Goal: Task Accomplishment & Management: Complete application form

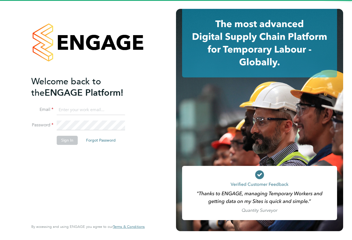
click at [78, 115] on li "Email" at bounding box center [85, 113] width 108 height 16
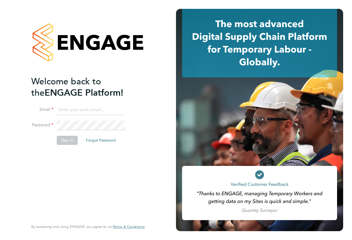
click at [86, 100] on ng-template "Welcome back to the ENGAGE Platform! Email Password Sign In Forgot Password" at bounding box center [85, 113] width 108 height 75
click at [84, 104] on ng-template "Welcome back to the ENGAGE Platform! Email Password Sign In Forgot Password" at bounding box center [85, 113] width 108 height 75
click at [81, 108] on input at bounding box center [91, 110] width 68 height 10
type input "samreet.thandi@hays.com"
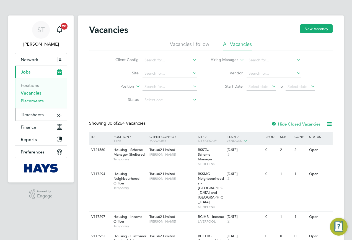
drag, startPoint x: 29, startPoint y: 102, endPoint x: 26, endPoint y: 112, distance: 10.6
click at [29, 102] on link "Placements" at bounding box center [32, 100] width 23 height 5
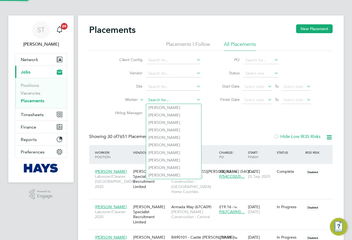
paste input "James Chalmers"
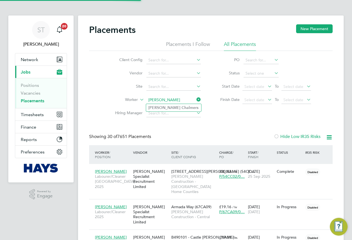
type input "James Chalmers"
click at [182, 108] on b "Chalmers" at bounding box center [190, 107] width 17 height 5
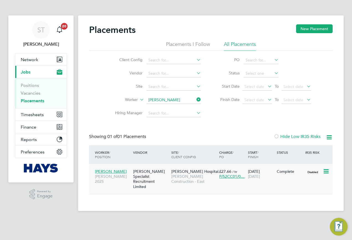
click at [184, 171] on span "James Paget Hospital…" at bounding box center [196, 171] width 51 height 5
click at [177, 98] on input at bounding box center [173, 100] width 55 height 8
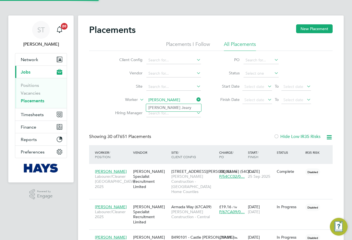
click at [169, 107] on li "Jody Jeary" at bounding box center [173, 107] width 55 height 7
type input "[PERSON_NAME]"
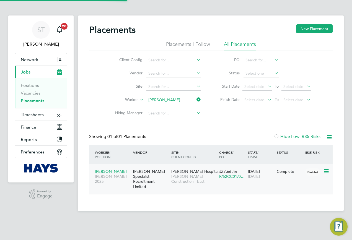
click at [194, 187] on div "James Paget Hospital… Morgan Sindall Construction - East" at bounding box center [194, 176] width 48 height 21
click at [171, 97] on input at bounding box center [173, 100] width 55 height 8
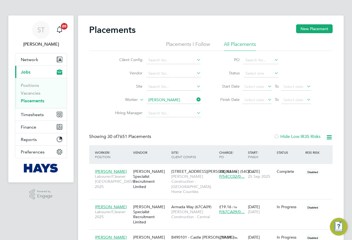
click at [174, 108] on li "David Wilson" at bounding box center [181, 107] width 70 height 7
type input "[PERSON_NAME]"
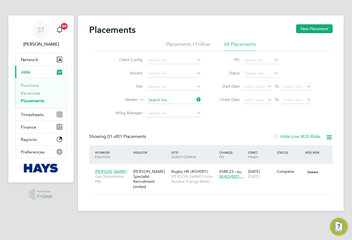
click at [174, 103] on input at bounding box center [173, 100] width 55 height 8
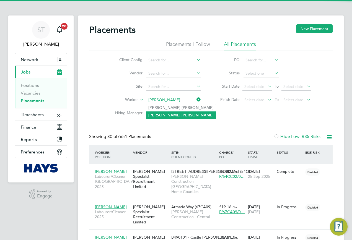
click at [182, 114] on b "Wilson" at bounding box center [198, 115] width 32 height 5
type input "David Wilson"
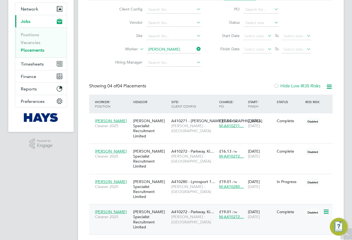
click at [172, 215] on span "Lovell - East Anglia" at bounding box center [193, 220] width 45 height 10
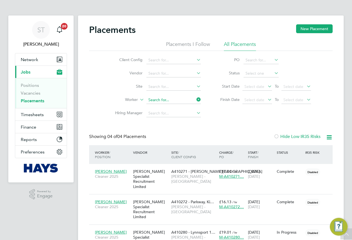
click at [189, 47] on div "Placements I Follow All Placements Client Config Vendor Site Worker Hiring Mana…" at bounding box center [211, 80] width 244 height 79
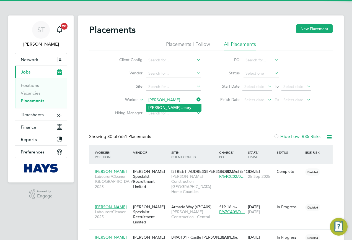
click at [158, 110] on li "Jody Jeary" at bounding box center [173, 107] width 55 height 7
type input "Jody Jeary"
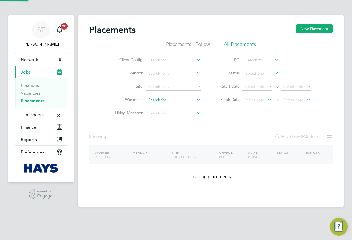
click at [171, 99] on input at bounding box center [173, 100] width 55 height 8
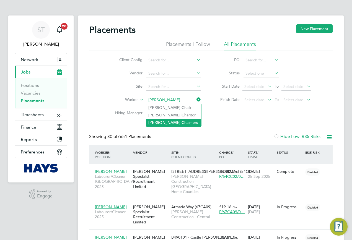
click at [167, 121] on li "James Ch almers" at bounding box center [173, 122] width 55 height 7
type input "James Chalmers"
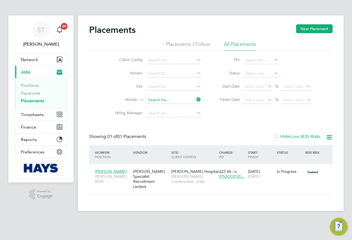
click at [184, 103] on input at bounding box center [173, 100] width 55 height 8
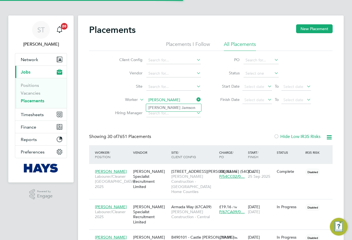
type input "[PERSON_NAME]"
click at [182, 107] on b "Jamson" at bounding box center [189, 107] width 14 height 5
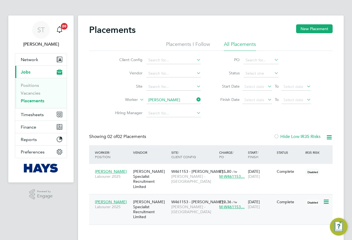
click at [179, 205] on span "[PERSON_NAME] - [GEOGRAPHIC_DATA]" at bounding box center [193, 210] width 45 height 10
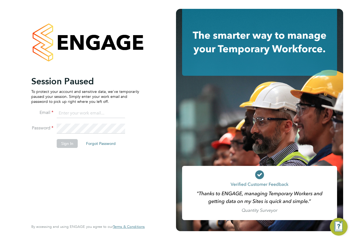
click at [101, 114] on input at bounding box center [91, 114] width 68 height 10
type input "[EMAIL_ADDRESS][PERSON_NAME][DOMAIN_NAME]"
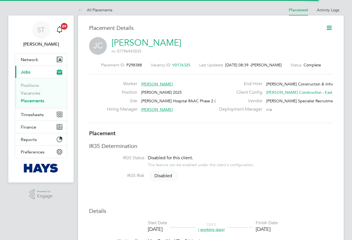
click at [328, 27] on icon at bounding box center [329, 27] width 7 height 7
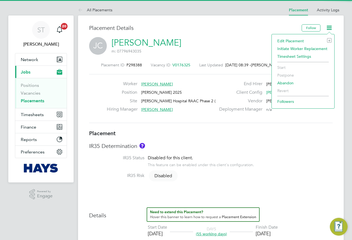
click at [296, 40] on li "Edit Placement e" at bounding box center [303, 41] width 57 height 8
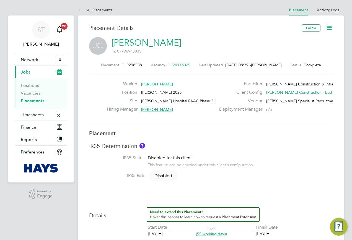
type input "Craig Baldry"
type input "14 Jul 2025"
type input "26 Sep 2025"
type input "08:00"
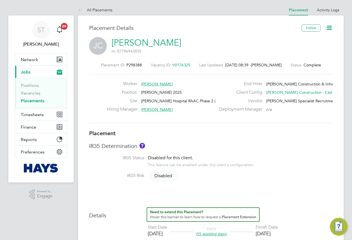
type input "18:00"
type input "30654361"
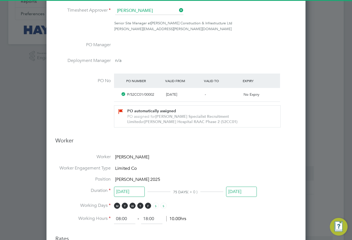
click at [232, 191] on input "26 Sep 2025" at bounding box center [241, 192] width 31 height 10
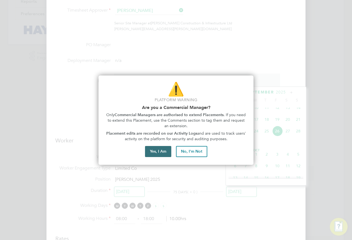
click at [152, 151] on button "Yes, I Am" at bounding box center [158, 151] width 26 height 11
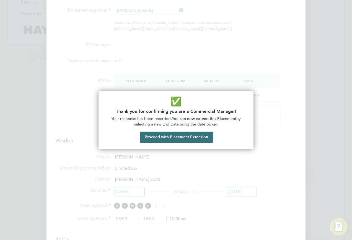
click at [163, 139] on button "Proceed with Placement Extension" at bounding box center [176, 137] width 73 height 11
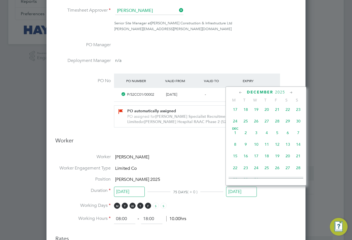
click at [275, 161] on span "19" at bounding box center [277, 156] width 11 height 11
type input "19 Dec 2025"
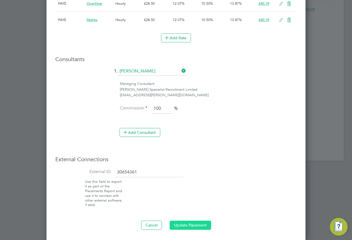
click at [202, 224] on button "Update Placement" at bounding box center [191, 225] width 42 height 9
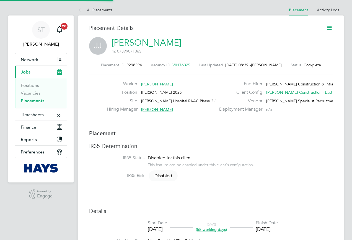
click at [327, 29] on icon at bounding box center [329, 27] width 7 height 7
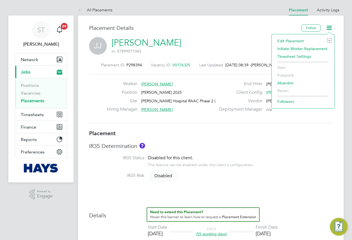
click at [289, 43] on li "Edit Placement e" at bounding box center [303, 41] width 57 height 8
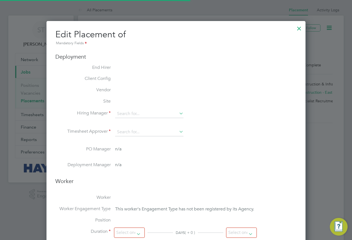
type input "Craig Baldry"
type input "[DATE]"
type input "08:00"
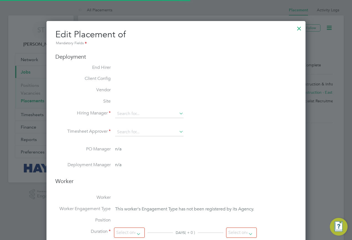
type input "18:00"
type input "30654360"
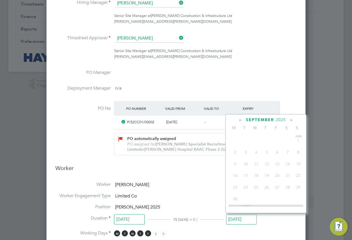
click at [230, 218] on input "26 Sep 2025" at bounding box center [241, 220] width 31 height 10
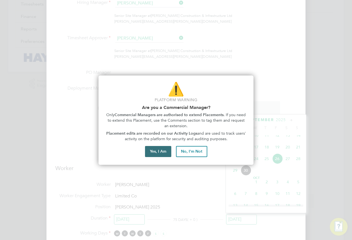
click at [164, 153] on button "Yes, I Am" at bounding box center [158, 151] width 26 height 11
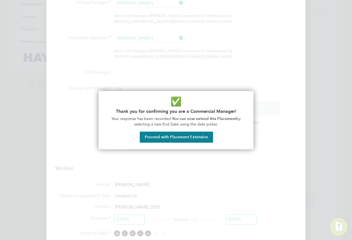
drag, startPoint x: 179, startPoint y: 138, endPoint x: 226, endPoint y: 161, distance: 51.9
click at [179, 138] on button "Proceed with Placement Extension" at bounding box center [176, 137] width 73 height 11
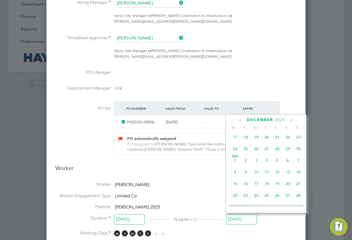
click at [276, 189] on span "19" at bounding box center [277, 184] width 11 height 11
type input "[DATE]"
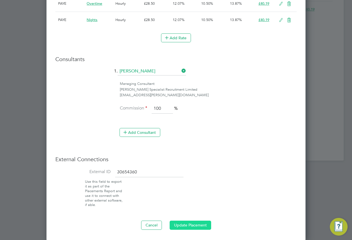
click at [179, 223] on button "Update Placement" at bounding box center [191, 225] width 42 height 9
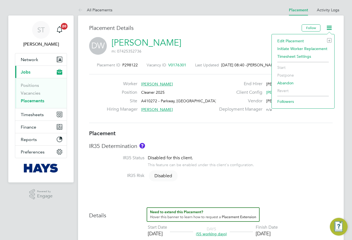
click at [290, 39] on li "Edit Placement e" at bounding box center [303, 41] width 57 height 8
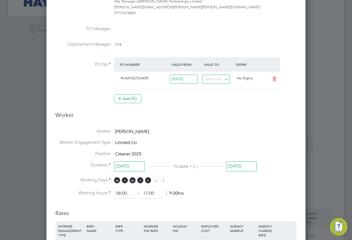
click at [240, 166] on input "26 Sep 2025" at bounding box center [241, 166] width 31 height 10
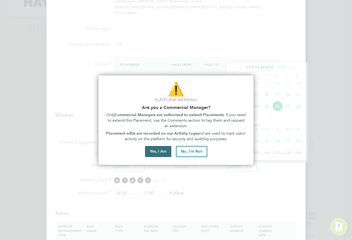
click at [150, 151] on button "Yes, I Am" at bounding box center [158, 151] width 26 height 11
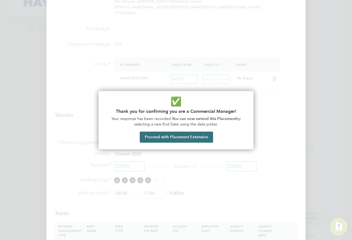
click at [169, 140] on button "Proceed with Placement Extension" at bounding box center [176, 137] width 73 height 11
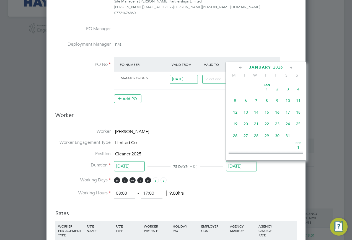
click at [286, 141] on span "31" at bounding box center [288, 136] width 11 height 11
type input "31 Jan 2026"
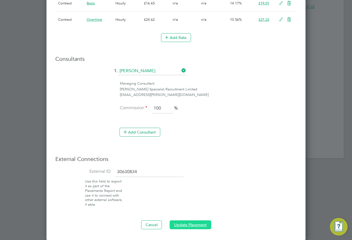
click at [177, 223] on button "Update Placement" at bounding box center [191, 225] width 42 height 9
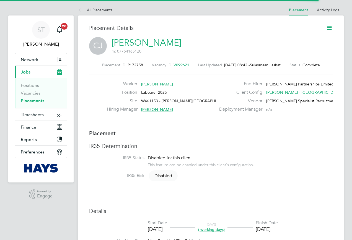
click at [326, 26] on icon at bounding box center [329, 27] width 7 height 7
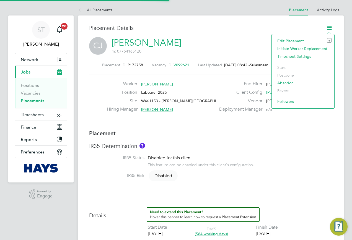
click at [288, 38] on li "Edit Placement e" at bounding box center [303, 41] width 57 height 8
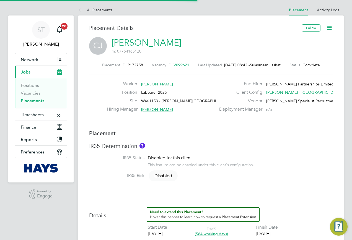
type input "[PERSON_NAME]"
type input "[DATE]"
type input "08:00"
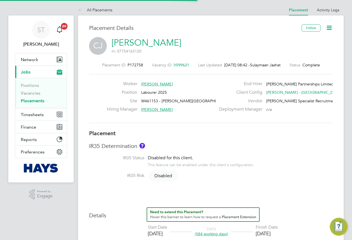
type input "17:00"
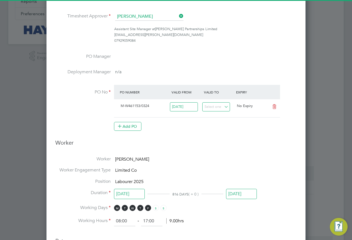
click at [237, 194] on input "[DATE]" at bounding box center [241, 194] width 31 height 10
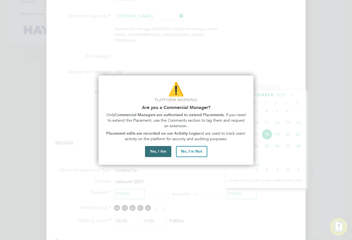
click at [161, 151] on button "Yes, I Am" at bounding box center [158, 151] width 26 height 11
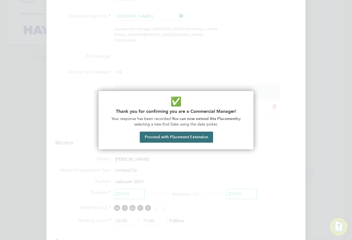
click at [174, 140] on button "Proceed with Placement Extension" at bounding box center [176, 137] width 73 height 11
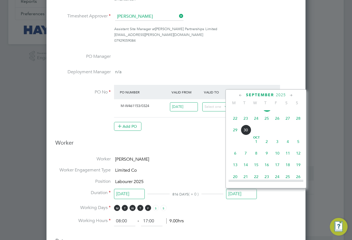
click at [277, 147] on span "3" at bounding box center [277, 142] width 11 height 11
type input "[DATE]"
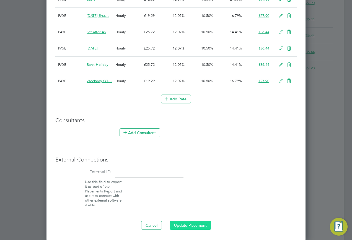
click at [189, 225] on button "Update Placement" at bounding box center [191, 225] width 42 height 9
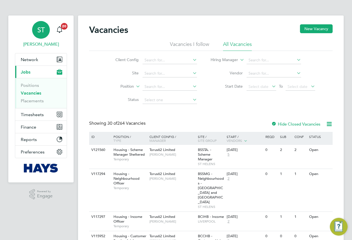
click at [41, 23] on div "ST" at bounding box center [41, 30] width 18 height 18
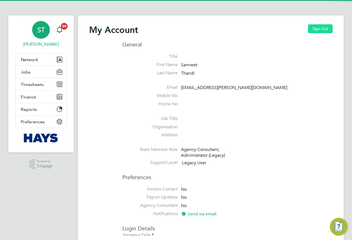
click at [328, 31] on button "Sign Out" at bounding box center [320, 28] width 25 height 9
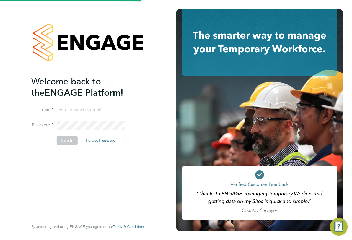
click at [97, 105] on ng-template "Welcome back to the ENGAGE Platform! Email Password Sign In Forgot Password" at bounding box center [85, 113] width 108 height 75
click at [91, 109] on input at bounding box center [91, 110] width 68 height 10
type input "[EMAIL_ADDRESS][PERSON_NAME][DOMAIN_NAME]"
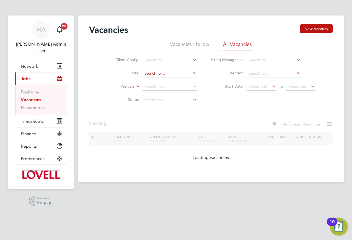
click at [147, 76] on input at bounding box center [170, 74] width 55 height 8
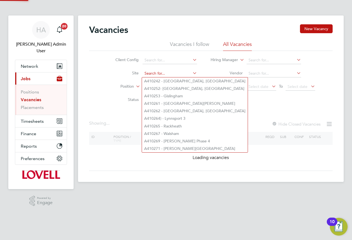
paste input "J100102"
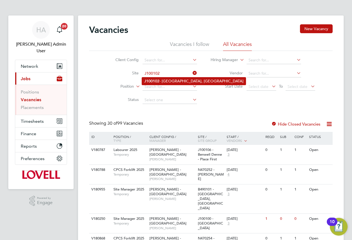
click at [161, 82] on li "J100102 - Northgate, Morpeth" at bounding box center [194, 81] width 104 height 7
type input "J100102 - Northgate, Morpeth"
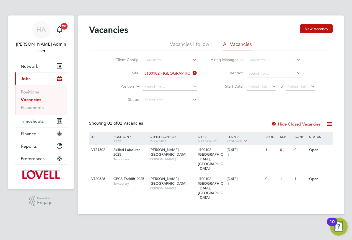
click at [314, 34] on div "Vacancies New Vacancy" at bounding box center [211, 32] width 244 height 17
click at [324, 27] on button "New Vacancy" at bounding box center [316, 28] width 33 height 9
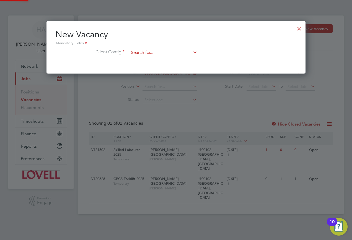
scroll to position [53, 259]
click at [151, 52] on input at bounding box center [163, 53] width 68 height 8
drag, startPoint x: 145, startPoint y: 63, endPoint x: 144, endPoint y: 68, distance: 5.8
click at [144, 63] on li "Lovell - North East" at bounding box center [163, 60] width 69 height 7
type input "Lovell - North East"
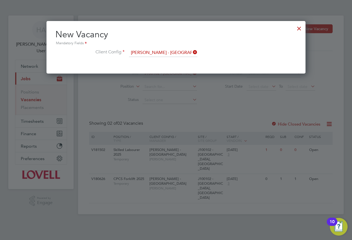
scroll to position [93, 259]
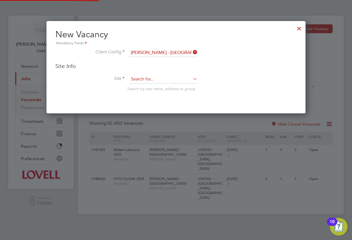
click at [144, 79] on input at bounding box center [163, 79] width 68 height 8
paste input "J100102"
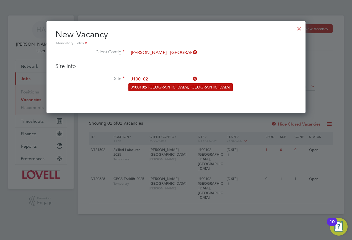
click at [149, 89] on li "J100102 - Northgate, Morpeth" at bounding box center [181, 87] width 104 height 7
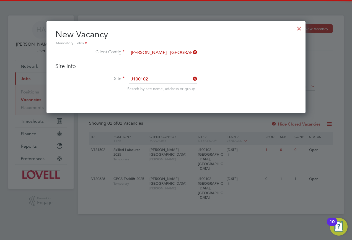
type input "J100102 - Northgate, Morpeth"
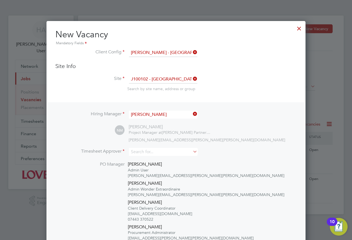
scroll to position [305, 259]
click at [154, 152] on input at bounding box center [163, 152] width 68 height 8
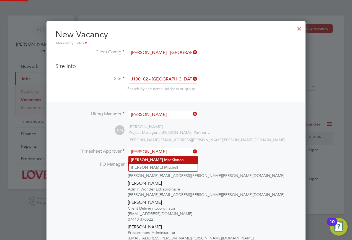
click at [155, 163] on li "Nick M acKinnon" at bounding box center [163, 159] width 69 height 7
type input "Nick MacKinnon"
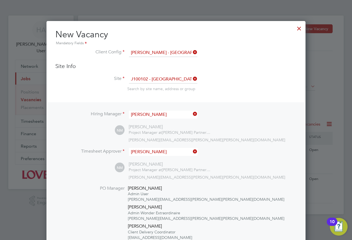
scroll to position [109, 0]
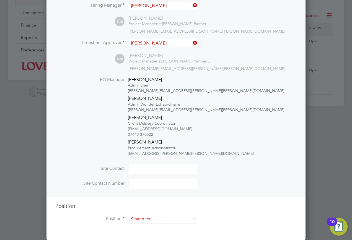
click at [142, 219] on input at bounding box center [163, 219] width 68 height 8
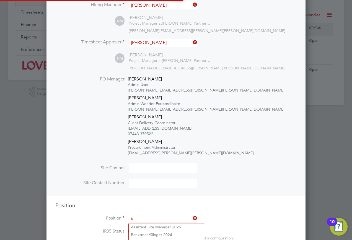
scroll to position [871, 259]
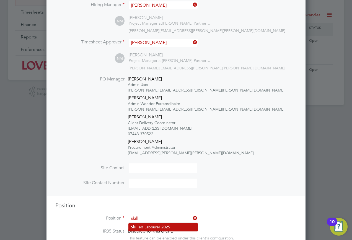
click at [140, 231] on li "Skill ed Labourer 2025" at bounding box center [163, 227] width 69 height 7
type input "Skilled Labourer 2025"
type textarea "Skilled Labourer Duties"
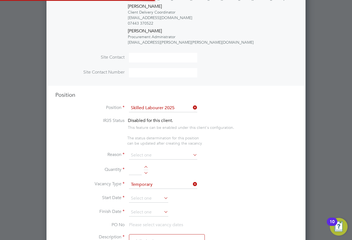
scroll to position [0, 0]
click at [141, 153] on input at bounding box center [163, 155] width 68 height 8
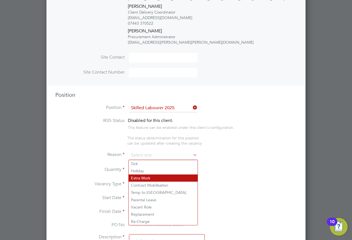
click at [137, 177] on li "Extra Work" at bounding box center [163, 178] width 69 height 7
type input "Extra Work"
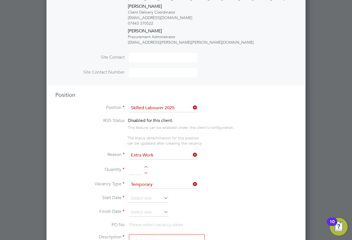
click at [133, 169] on input at bounding box center [135, 170] width 13 height 10
type input "1"
click at [138, 197] on input at bounding box center [148, 199] width 39 height 8
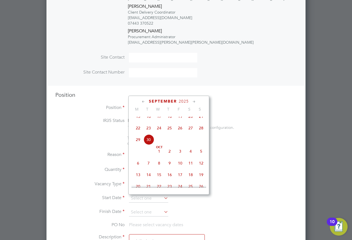
click at [151, 145] on span "30" at bounding box center [148, 140] width 11 height 11
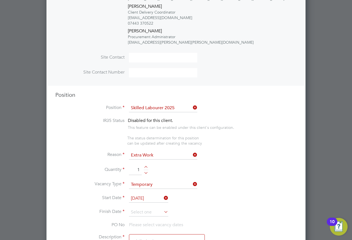
click at [150, 202] on input "[DATE]" at bounding box center [148, 199] width 39 height 8
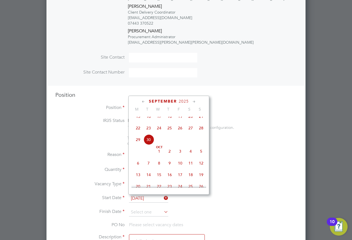
click at [139, 145] on span "29" at bounding box center [138, 140] width 11 height 11
type input "29 Sep 2025"
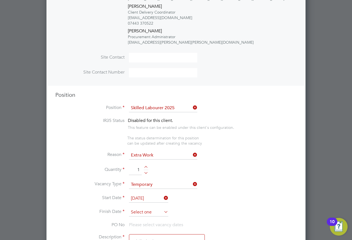
click at [143, 212] on input at bounding box center [148, 213] width 39 height 8
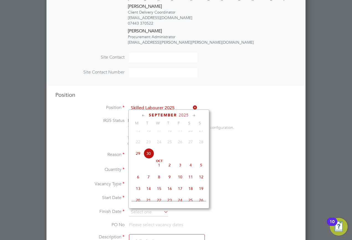
click at [179, 171] on span "3" at bounding box center [180, 165] width 11 height 11
type input "[DATE]"
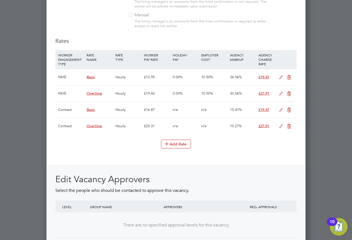
scroll to position [738, 0]
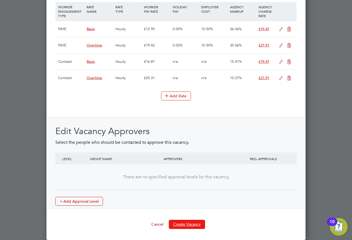
click at [181, 223] on button "Create Vacancy" at bounding box center [187, 224] width 36 height 9
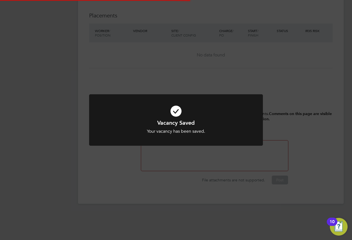
scroll to position [3, 3]
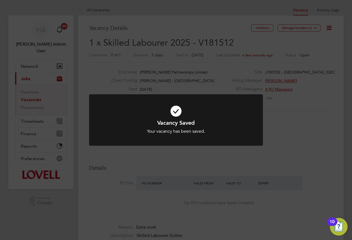
click at [314, 46] on div "Vacancy Saved Your vacancy has been saved. Cancel Okay" at bounding box center [176, 120] width 352 height 240
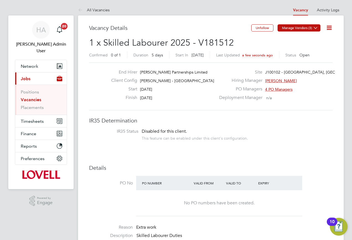
click at [316, 29] on icon at bounding box center [316, 28] width 4 height 4
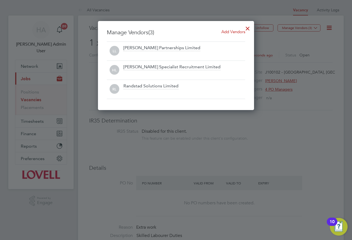
click at [249, 26] on div at bounding box center [248, 27] width 10 height 10
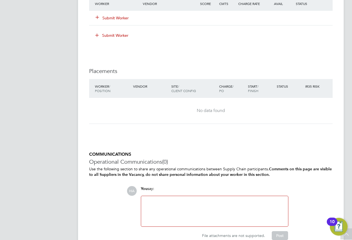
click at [148, 204] on div at bounding box center [215, 212] width 140 height 24
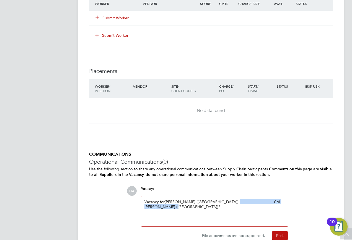
drag, startPoint x: 282, startPoint y: 202, endPoint x: 207, endPoint y: 203, distance: 75.9
click at [207, 203] on div "Vacancy for Ishaq Aslam (Randstad) Col Hunt (Randstad)?" at bounding box center [215, 212] width 140 height 24
click at [275, 233] on button "Post" at bounding box center [280, 235] width 16 height 9
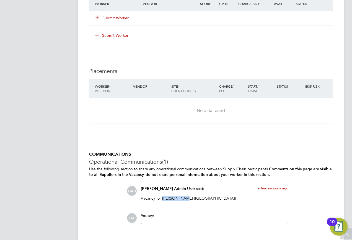
drag, startPoint x: 162, startPoint y: 198, endPoint x: 182, endPoint y: 198, distance: 20.8
click at [182, 198] on p "Vacancy for Ishaq Aslam (Randstad)" at bounding box center [215, 198] width 148 height 5
copy p "Ishaq Aslam"
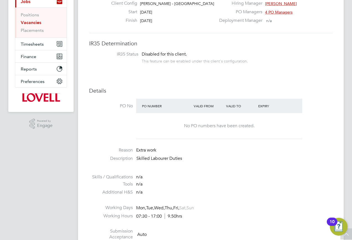
scroll to position [20, 0]
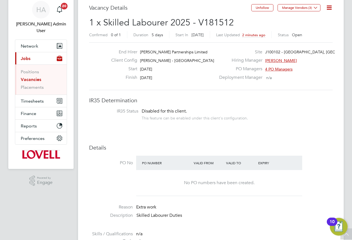
click at [37, 77] on link "Vacancies" at bounding box center [31, 79] width 20 height 5
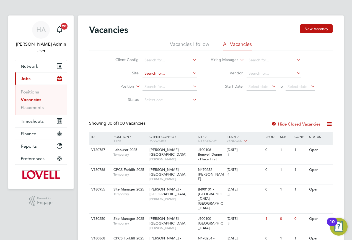
click at [150, 76] on input at bounding box center [170, 74] width 55 height 8
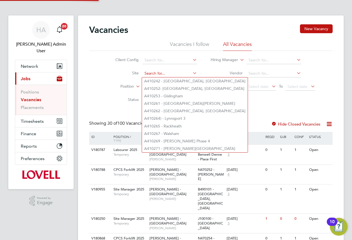
click at [150, 76] on input at bounding box center [170, 74] width 55 height 8
paste input "A410272"
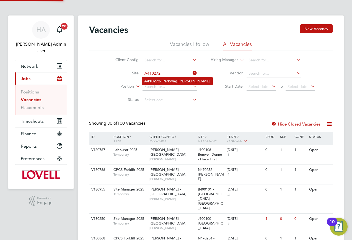
click at [165, 84] on li "A410272 - Parkway, Kings Lynn" at bounding box center [177, 81] width 71 height 7
type input "A410272 - Parkway, [GEOGRAPHIC_DATA][PERSON_NAME]"
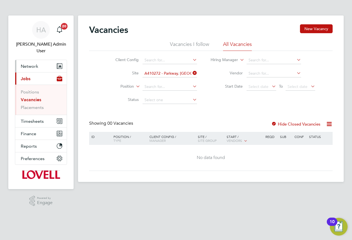
click at [36, 64] on span "Network" at bounding box center [29, 66] width 17 height 5
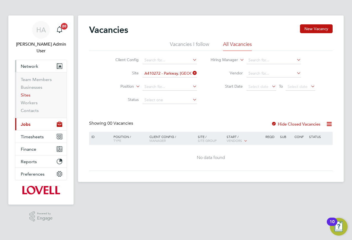
drag, startPoint x: 24, startPoint y: 90, endPoint x: 30, endPoint y: 87, distance: 6.8
click at [24, 92] on link "Sites" at bounding box center [26, 94] width 10 height 5
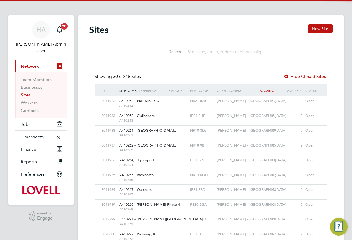
scroll to position [11, 27]
click at [206, 52] on input at bounding box center [225, 52] width 81 height 11
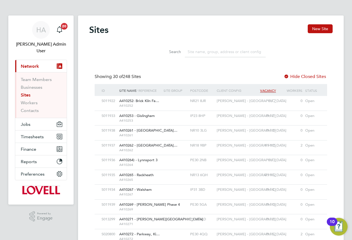
paste input "A410272"
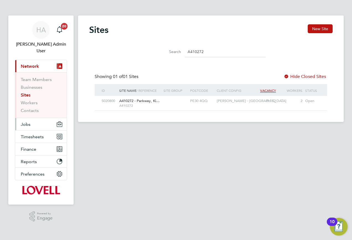
type input "A410272"
click at [29, 122] on span "Jobs" at bounding box center [26, 124] width 10 height 5
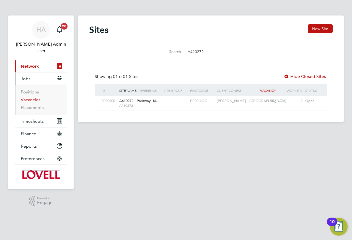
click at [29, 97] on link "Vacancies" at bounding box center [31, 99] width 20 height 5
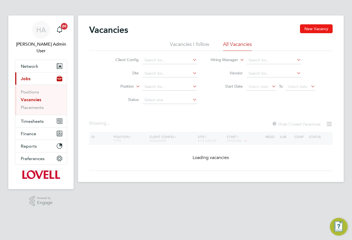
click at [324, 31] on button "New Vacancy" at bounding box center [316, 28] width 33 height 9
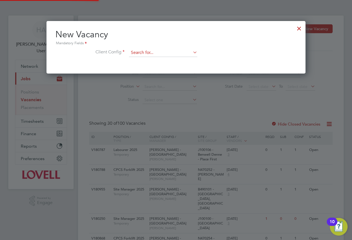
click at [155, 52] on input at bounding box center [163, 53] width 68 height 8
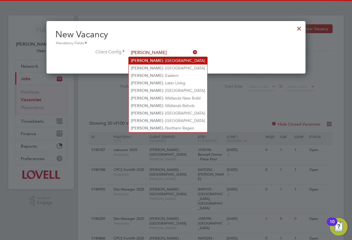
click at [155, 61] on li "Lovell - East Anglia" at bounding box center [168, 60] width 79 height 7
type input "[PERSON_NAME] - [GEOGRAPHIC_DATA]"
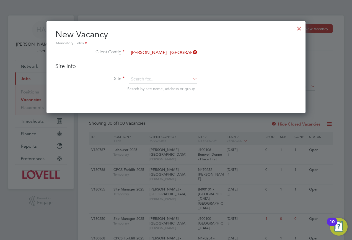
click at [145, 85] on li "Site Search by site name, address or group" at bounding box center [175, 88] width 241 height 27
click at [145, 82] on input at bounding box center [163, 79] width 68 height 8
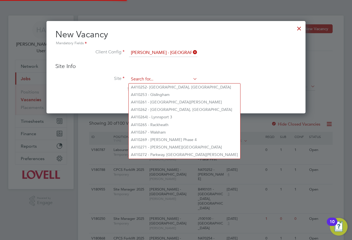
paste input "A410272"
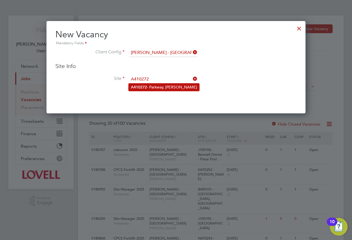
click at [152, 88] on li "A410272 - Parkway, Kings Lynn" at bounding box center [164, 87] width 71 height 7
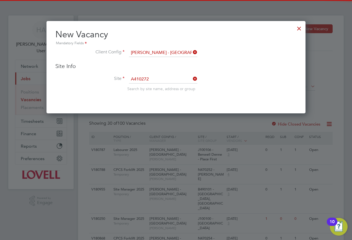
type input "A410272 - Parkway, Kings Lynn"
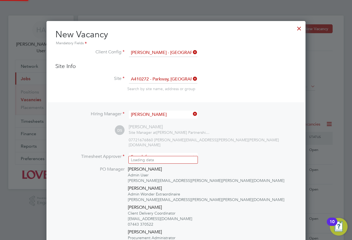
click at [166, 155] on input at bounding box center [163, 157] width 68 height 8
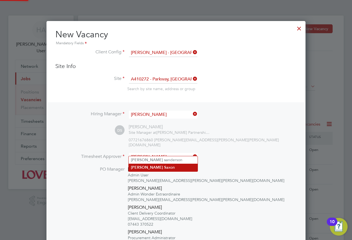
click at [147, 168] on li "Dan Sa xon" at bounding box center [163, 167] width 69 height 7
type input "Dan Saxon"
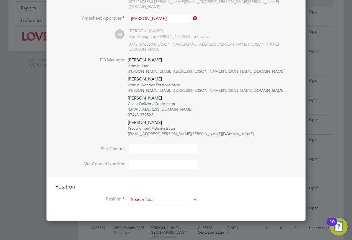
click at [161, 196] on input at bounding box center [163, 200] width 68 height 8
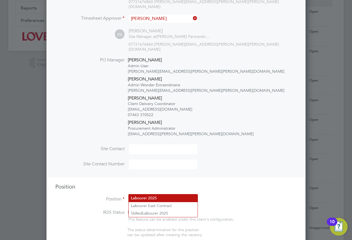
click at [142, 200] on li "Lab ourer 2025" at bounding box center [163, 198] width 69 height 7
type input "Labourer 2025"
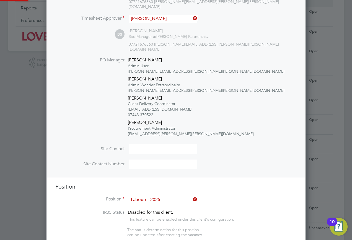
type textarea "Sweeping site, removing rubbish, unloading and transporting material, equipment…"
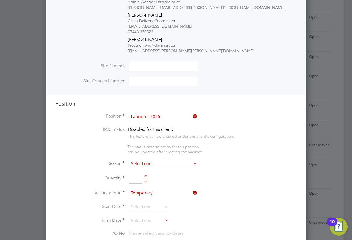
click at [161, 160] on input at bounding box center [163, 164] width 68 height 8
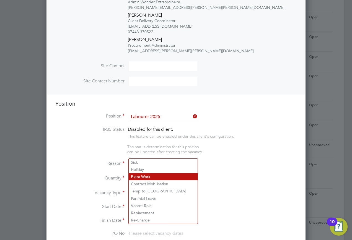
click at [150, 178] on li "Extra Work" at bounding box center [163, 176] width 69 height 7
type input "Extra Work"
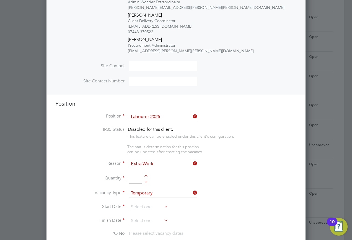
click at [137, 174] on input at bounding box center [135, 179] width 13 height 10
type input "1"
click at [146, 203] on input at bounding box center [148, 207] width 39 height 8
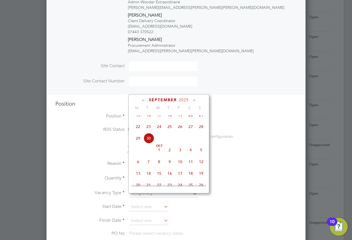
click at [150, 144] on span "30" at bounding box center [148, 138] width 11 height 11
type input "[DATE]"
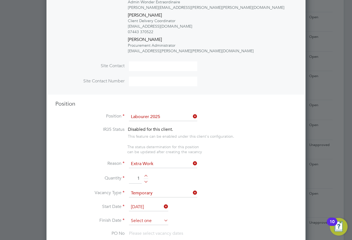
click at [160, 217] on input at bounding box center [148, 221] width 39 height 8
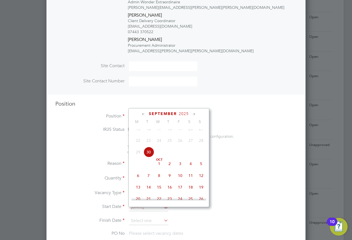
click at [178, 169] on span "3" at bounding box center [180, 164] width 11 height 11
type input "03 Oct 2025"
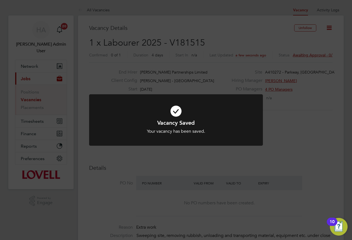
click at [296, 50] on div "Vacancy Saved Your vacancy has been saved. Cancel Okay" at bounding box center [176, 120] width 352 height 240
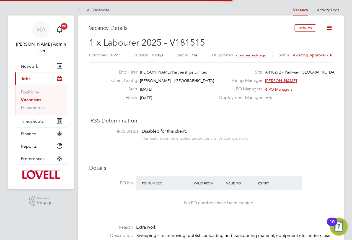
click at [295, 55] on span "Awaiting approval - 0/1" at bounding box center [314, 55] width 42 height 5
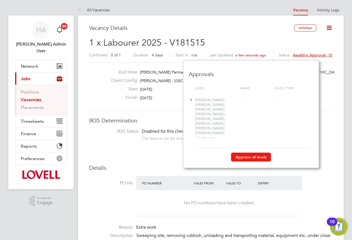
click at [249, 153] on button "Approve all levels" at bounding box center [251, 157] width 40 height 9
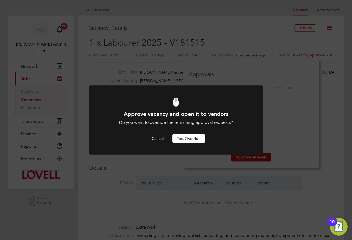
click at [189, 138] on button "Yes, Override" at bounding box center [189, 138] width 33 height 9
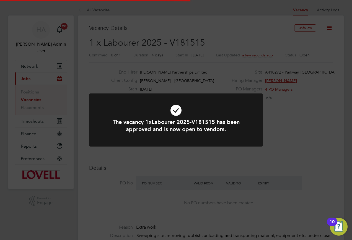
drag, startPoint x: 265, startPoint y: 161, endPoint x: 262, endPoint y: 159, distance: 3.0
click at [265, 161] on div "The vacancy 1xLabourer 2025-V181515 has been approved and is now open to vendor…" at bounding box center [176, 120] width 352 height 240
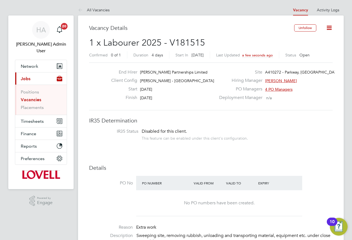
click at [34, 97] on link "Vacancies" at bounding box center [31, 99] width 20 height 5
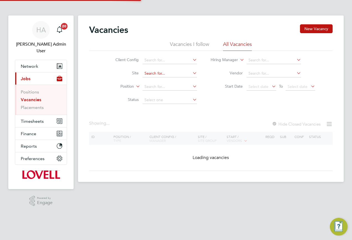
click at [153, 77] on div "Vacancies New Vacancy Vacancies I follow All Vacancies Client Config Site Posit…" at bounding box center [211, 99] width 266 height 167
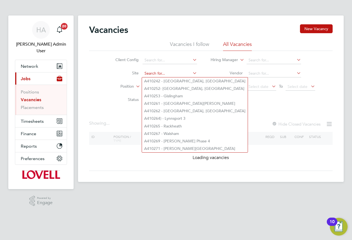
paste input "A410292"
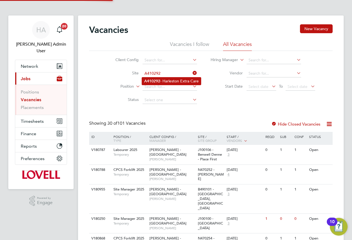
click at [171, 81] on li "A410292 - Harleston Extra Care" at bounding box center [171, 81] width 59 height 7
type input "A410292 - Harleston Extra Care"
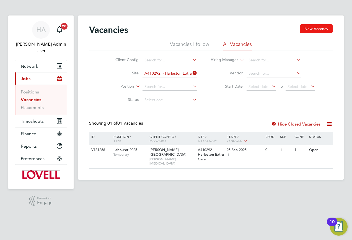
click at [307, 28] on button "New Vacancy" at bounding box center [316, 28] width 33 height 9
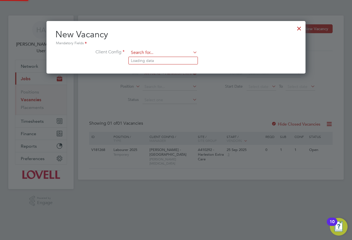
click at [171, 55] on input at bounding box center [163, 53] width 68 height 8
click at [164, 59] on li "Lovell - East An glia" at bounding box center [171, 60] width 84 height 7
type input "[PERSON_NAME] - [GEOGRAPHIC_DATA]"
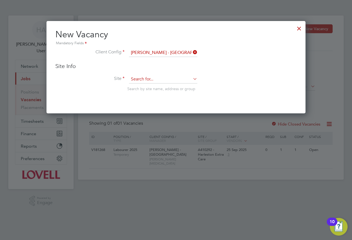
click at [145, 81] on input at bounding box center [163, 79] width 68 height 8
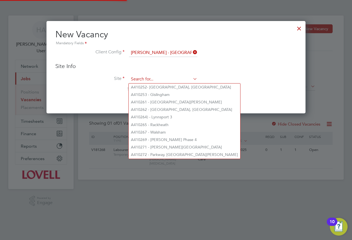
paste input "A410292"
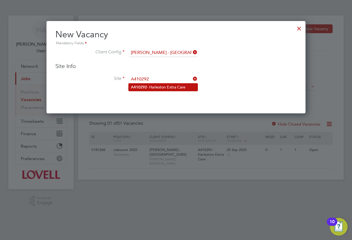
click at [150, 89] on li "A410292 - Harleston Extra Care" at bounding box center [163, 87] width 69 height 7
type input "A410292 - Harleston Extra Care"
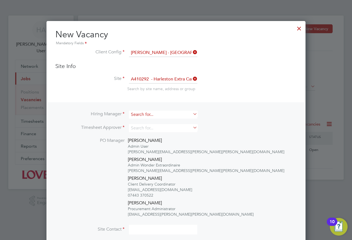
click at [159, 113] on input at bounding box center [163, 115] width 68 height 8
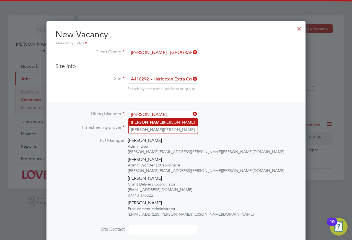
click at [146, 121] on li "Derek Linton" at bounding box center [163, 122] width 69 height 7
type input "[PERSON_NAME][MEDICAL_DATA]"
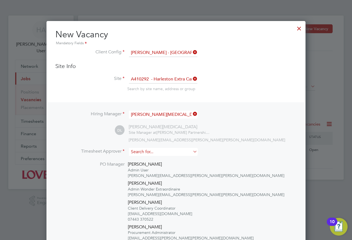
click at [132, 151] on input at bounding box center [163, 152] width 68 height 8
type input "Len H"
click at [128, 161] on li "Timesheet Approver Len H" at bounding box center [175, 155] width 241 height 14
click at [135, 161] on li "Timesheet Approver" at bounding box center [175, 155] width 241 height 14
click at [145, 152] on input at bounding box center [163, 152] width 68 height 8
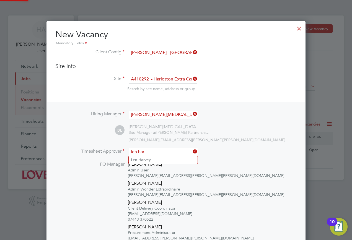
type input "len har"
click at [137, 164] on ul "Len Har vey" at bounding box center [163, 160] width 70 height 8
click at [149, 155] on input at bounding box center [163, 152] width 68 height 8
click at [142, 160] on b "Har" at bounding box center [141, 160] width 6 height 5
type input "[PERSON_NAME]"
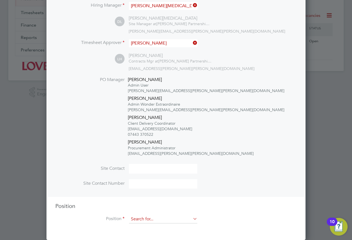
click at [153, 221] on input at bounding box center [163, 219] width 68 height 8
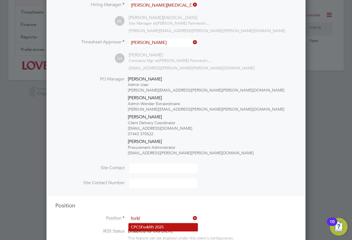
click at [143, 225] on b "Forkl" at bounding box center [145, 227] width 9 height 5
type input "CPCS Forklift 2025"
type textarea "Full understanding of all aspects and responsibilities associated with the oper…"
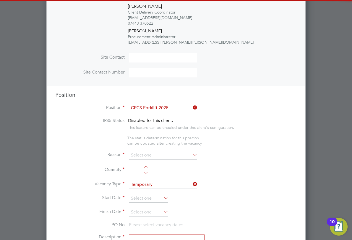
click at [142, 161] on li "Reason" at bounding box center [175, 158] width 241 height 14
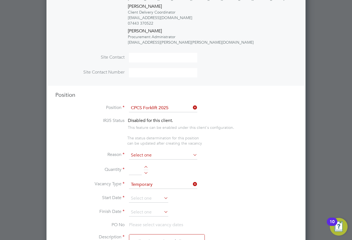
click at [147, 157] on input at bounding box center [163, 155] width 68 height 8
click at [141, 179] on li "Extra Work" at bounding box center [163, 178] width 69 height 7
type input "Extra Work"
click at [135, 170] on input at bounding box center [135, 170] width 13 height 10
type input "1"
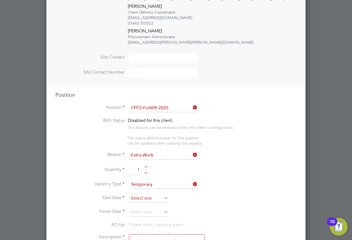
click at [144, 199] on input at bounding box center [148, 199] width 39 height 8
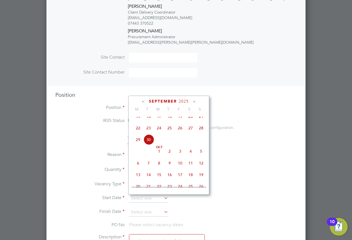
click at [149, 144] on span "30" at bounding box center [148, 140] width 11 height 11
type input "[DATE]"
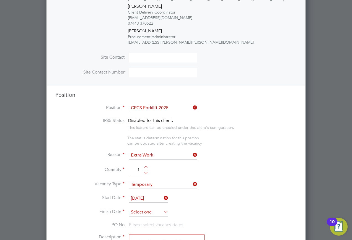
click at [142, 211] on input at bounding box center [148, 213] width 39 height 8
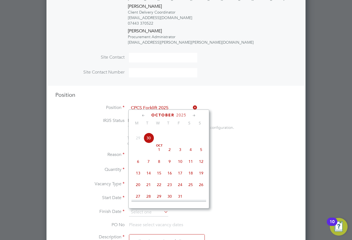
scroll to position [243, 0]
click at [147, 189] on span "28" at bounding box center [148, 184] width 11 height 11
type input "[DATE]"
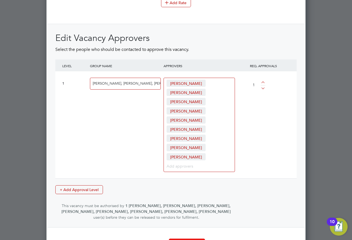
click at [178, 239] on button "Create Vacancy" at bounding box center [187, 243] width 36 height 9
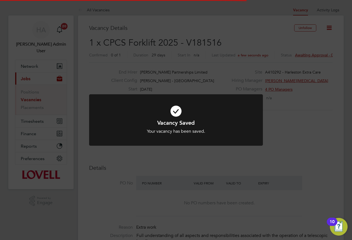
click at [310, 56] on div "Vacancy Saved Your vacancy has been saved. Cancel Okay" at bounding box center [176, 120] width 352 height 240
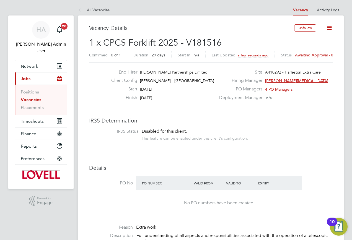
click at [303, 56] on span "Awaiting approval - 0/1" at bounding box center [316, 55] width 42 height 5
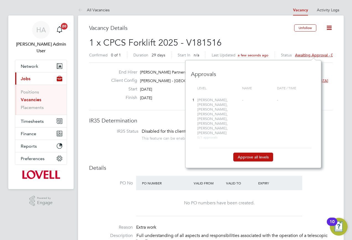
click at [254, 153] on div "Approvals Level Name Date / time 1 Rob Preston, Trevor Haystead, Chris Nelson, …" at bounding box center [253, 114] width 136 height 108
click at [250, 153] on button "Approve all levels" at bounding box center [253, 157] width 40 height 9
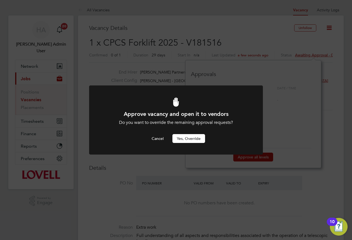
click at [194, 138] on button "Yes, Override" at bounding box center [189, 138] width 33 height 9
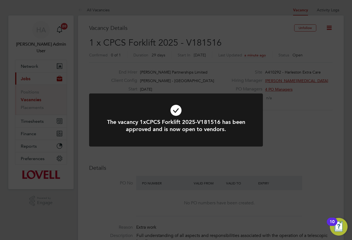
click at [196, 11] on div "The vacancy 1xCPCS Forklift 2025-V181516 has been approved and is now open to v…" at bounding box center [176, 120] width 352 height 240
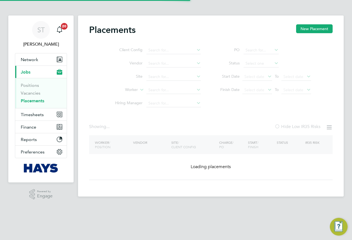
type input "[PERSON_NAME]"
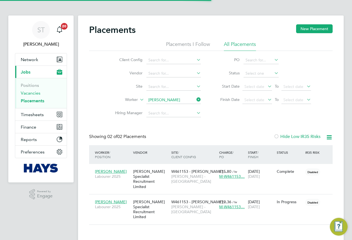
click at [27, 95] on link "Vacancies" at bounding box center [31, 93] width 20 height 5
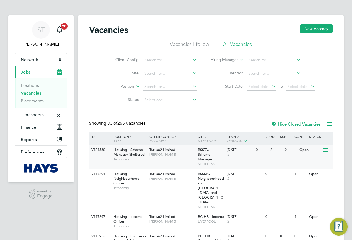
click at [103, 152] on div "V121560" at bounding box center [99, 150] width 19 height 10
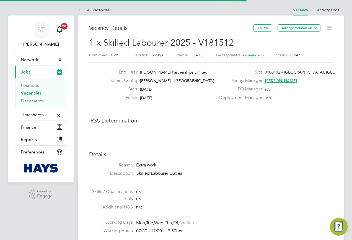
scroll to position [16, 39]
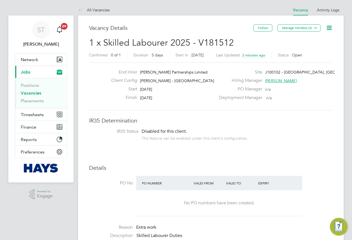
click at [29, 95] on link "Vacancies" at bounding box center [31, 93] width 20 height 5
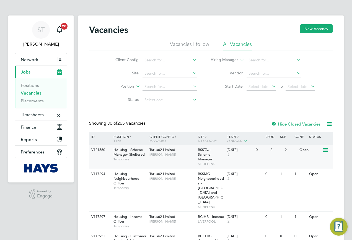
click at [127, 145] on div "Housing - Scheme Manager Sheltered Temporary" at bounding box center [128, 154] width 39 height 19
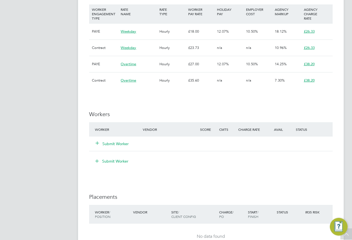
scroll to position [443, 0]
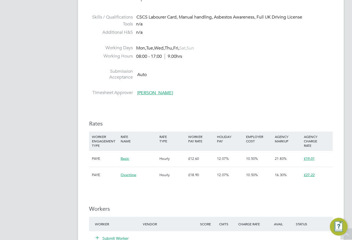
scroll to position [305, 0]
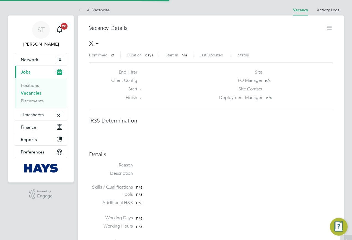
scroll to position [9, 119]
click at [171, 74] on div "End Hirer" at bounding box center [161, 74] width 109 height 9
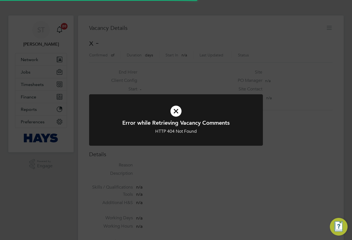
scroll to position [9, 119]
click at [181, 56] on div "Error while Retrieving Vacancy Comments HTTP 404 Not Found Cancel Okay" at bounding box center [176, 120] width 352 height 240
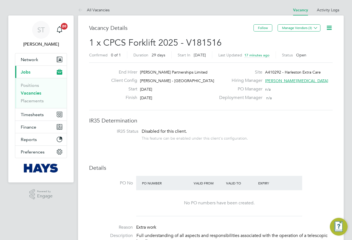
scroll to position [16, 39]
click at [19, 102] on ul "Positions Vacancies Placements" at bounding box center [41, 93] width 52 height 30
drag, startPoint x: 23, startPoint y: 101, endPoint x: 46, endPoint y: 101, distance: 23.3
click at [23, 101] on link "Placements" at bounding box center [32, 100] width 23 height 5
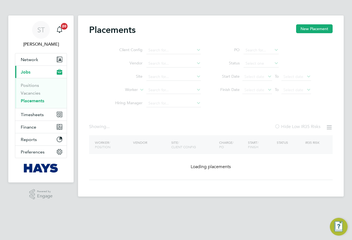
click at [163, 92] on ul "Client Config Vendor Site Worker Hiring Manager" at bounding box center [156, 77] width 104 height 66
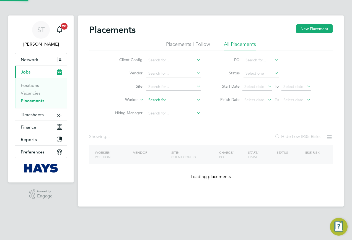
click at [153, 103] on input at bounding box center [173, 100] width 55 height 8
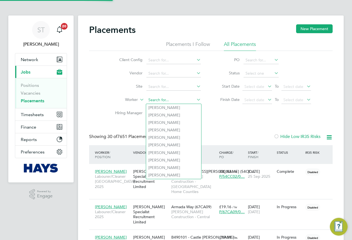
scroll to position [21, 48]
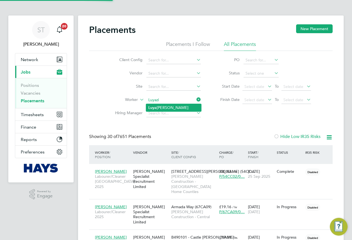
click at [153, 107] on b "Luya" at bounding box center [152, 107] width 8 height 5
type input "[PERSON_NAME]"
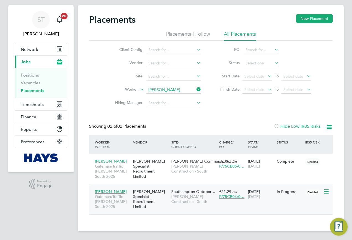
click at [173, 195] on span "[PERSON_NAME] Construction - South" at bounding box center [193, 199] width 45 height 10
click at [173, 89] on ul "Client Config Vendor Site Worker [PERSON_NAME] Hiring Manager" at bounding box center [156, 76] width 104 height 66
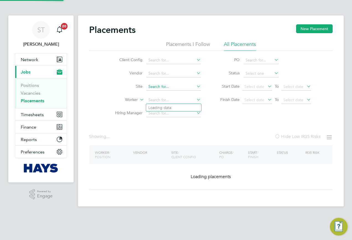
click at [162, 87] on input at bounding box center [173, 87] width 55 height 8
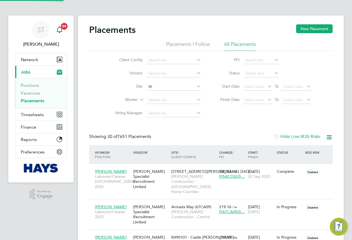
scroll to position [21, 48]
click at [157, 100] on b "Willows" at bounding box center [155, 101] width 14 height 5
type input "Willows High School Enabling Works (26CB05)"
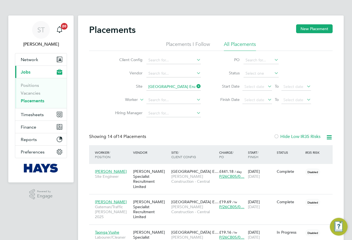
click at [179, 87] on input "Willows High School Enabling Works (26CB05)" at bounding box center [173, 87] width 55 height 8
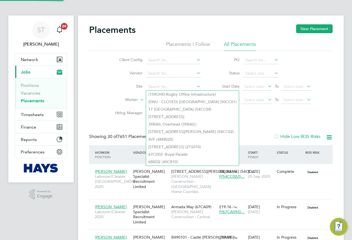
click at [110, 100] on label "Worker" at bounding box center [122, 100] width 32 height 6
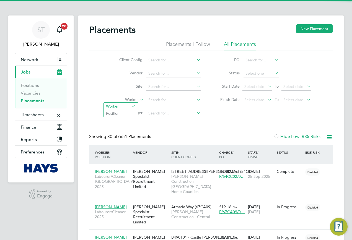
scroll to position [21, 48]
click at [159, 101] on input at bounding box center [173, 100] width 55 height 8
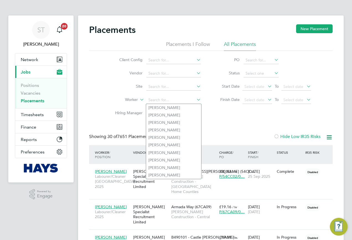
paste input "Timothy Asoore’s"
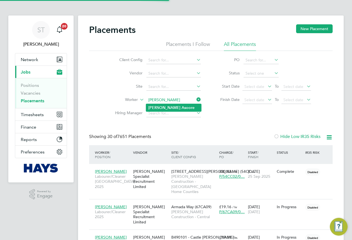
type input "Timothy Asoore"
click at [182, 106] on b "Asoore" at bounding box center [188, 107] width 13 height 5
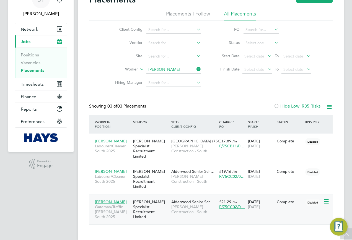
click at [203, 205] on span "Morgan Sindall Construction - South" at bounding box center [193, 210] width 45 height 10
click at [195, 70] on icon at bounding box center [195, 69] width 0 height 8
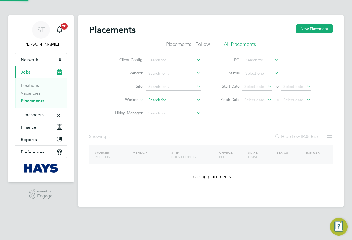
click at [159, 102] on input at bounding box center [173, 100] width 55 height 8
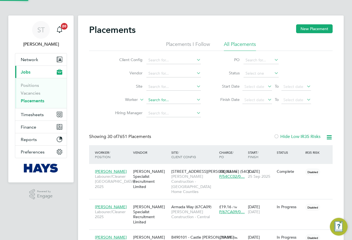
click at [159, 102] on input at bounding box center [173, 100] width 55 height 8
click at [168, 108] on li "Jody Je ary" at bounding box center [173, 107] width 55 height 7
type input "[PERSON_NAME]"
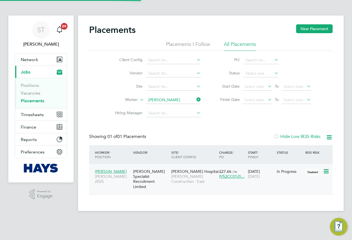
click at [190, 179] on span "[PERSON_NAME] Construction - East" at bounding box center [193, 179] width 45 height 10
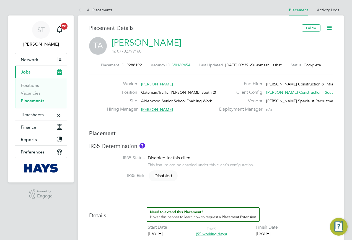
click at [326, 31] on icon at bounding box center [329, 27] width 7 height 7
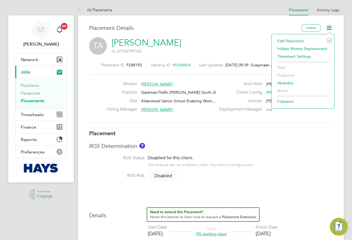
click at [328, 30] on icon at bounding box center [329, 27] width 7 height 7
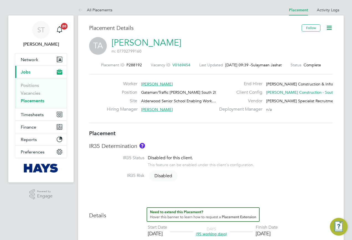
click at [328, 28] on icon at bounding box center [329, 27] width 7 height 7
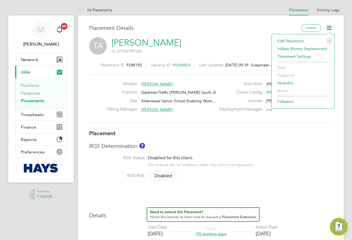
click at [287, 40] on li "Edit Placement e" at bounding box center [303, 41] width 57 height 8
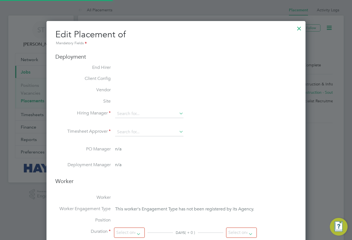
type input "Jon Charlton"
type input "Christian Wall"
type input "12 May 2025"
type input "19 Sep 2025"
type input "08:00"
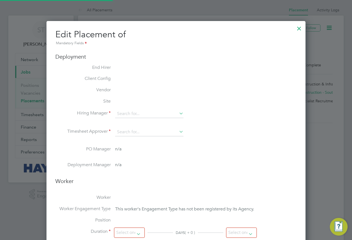
type input "17:00"
type input "30608758"
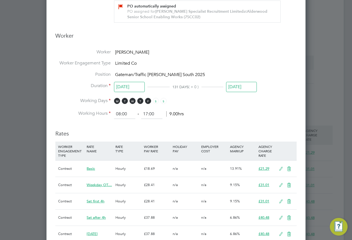
click at [236, 89] on input "19 Sep 2025" at bounding box center [241, 87] width 31 height 10
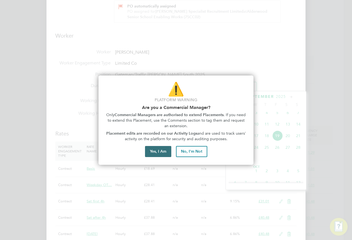
click at [159, 150] on button "Yes, I Am" at bounding box center [158, 151] width 26 height 11
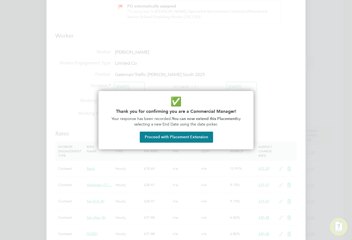
click at [251, 87] on div at bounding box center [176, 120] width 352 height 240
click at [187, 137] on button "Proceed with Placement Extension" at bounding box center [176, 137] width 73 height 11
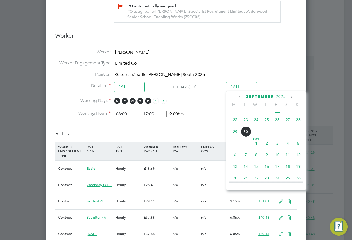
click at [277, 160] on span "10" at bounding box center [277, 155] width 11 height 11
type input "10 Oct 2025"
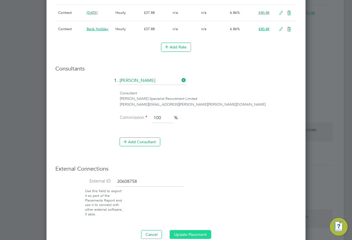
click at [185, 233] on button "Update Placement" at bounding box center [191, 234] width 42 height 9
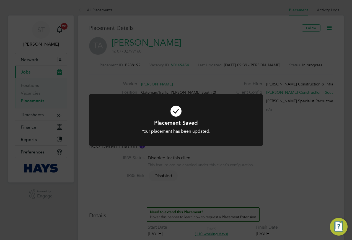
click at [249, 221] on div "Placement Saved Your placement has been updated. Cancel Okay" at bounding box center [176, 120] width 352 height 240
